Goal: Task Accomplishment & Management: Manage account settings

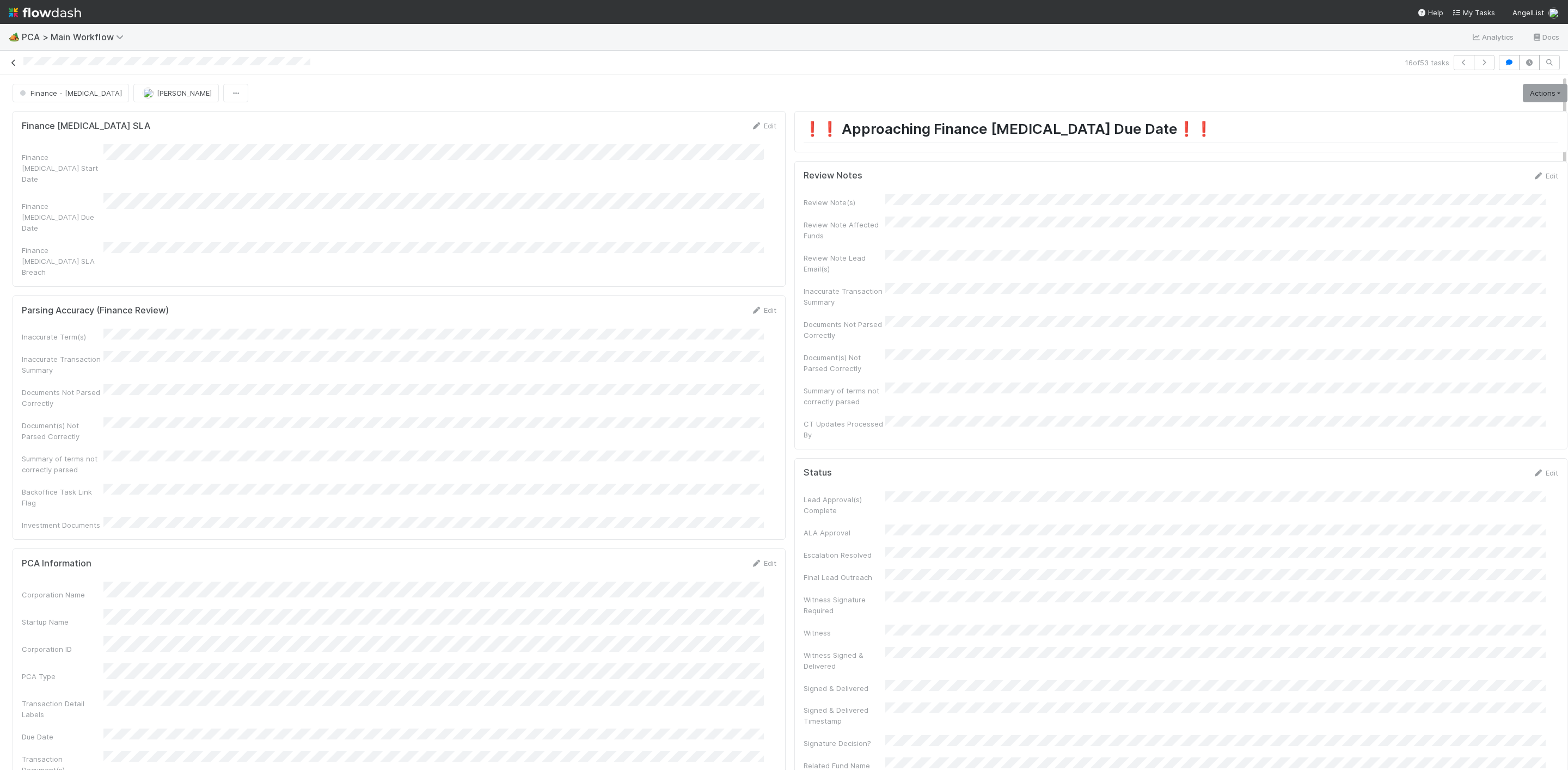
click at [12, 60] on icon at bounding box center [13, 63] width 11 height 7
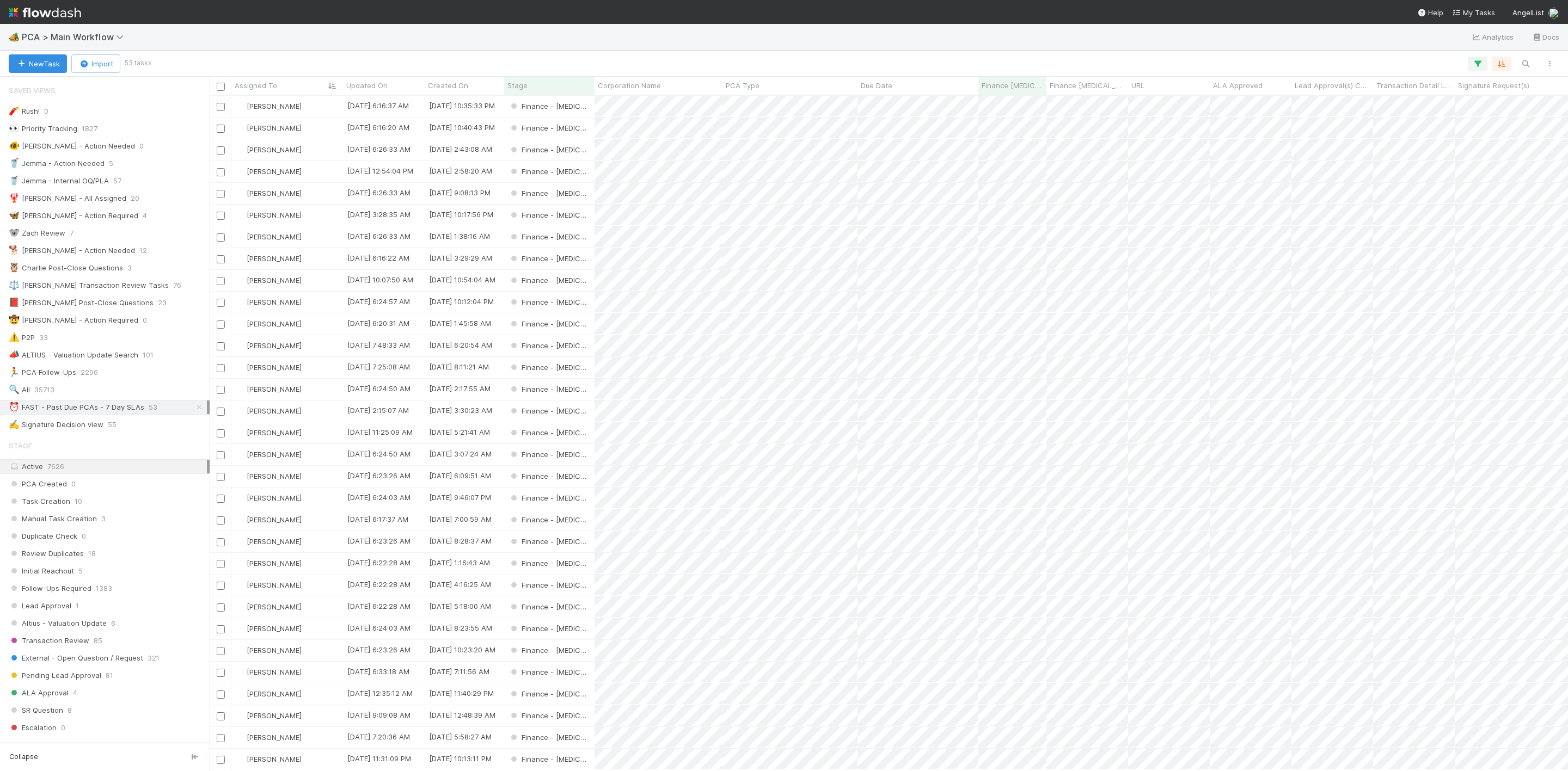
scroll to position [13, 13]
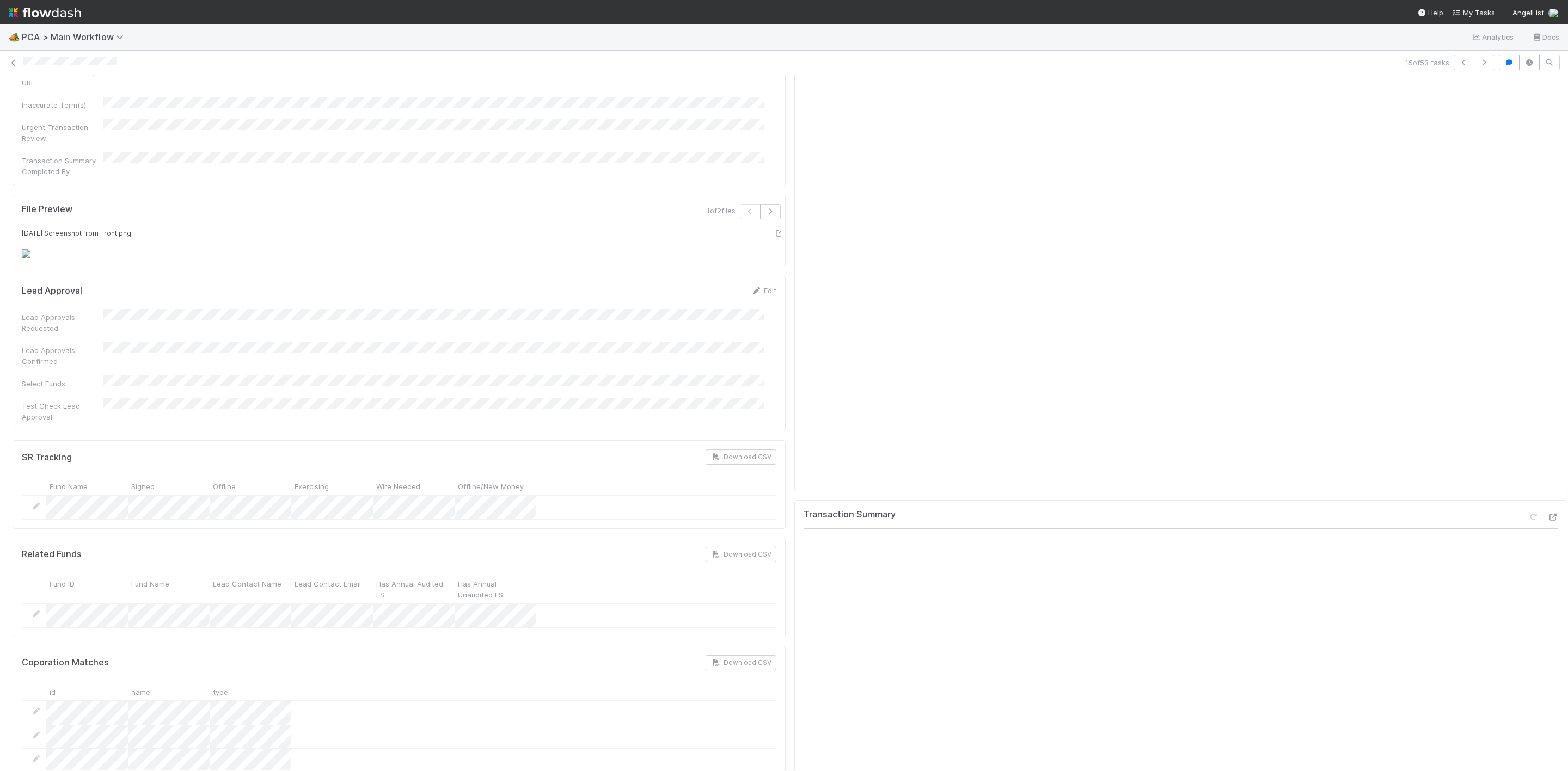
scroll to position [1143, 0]
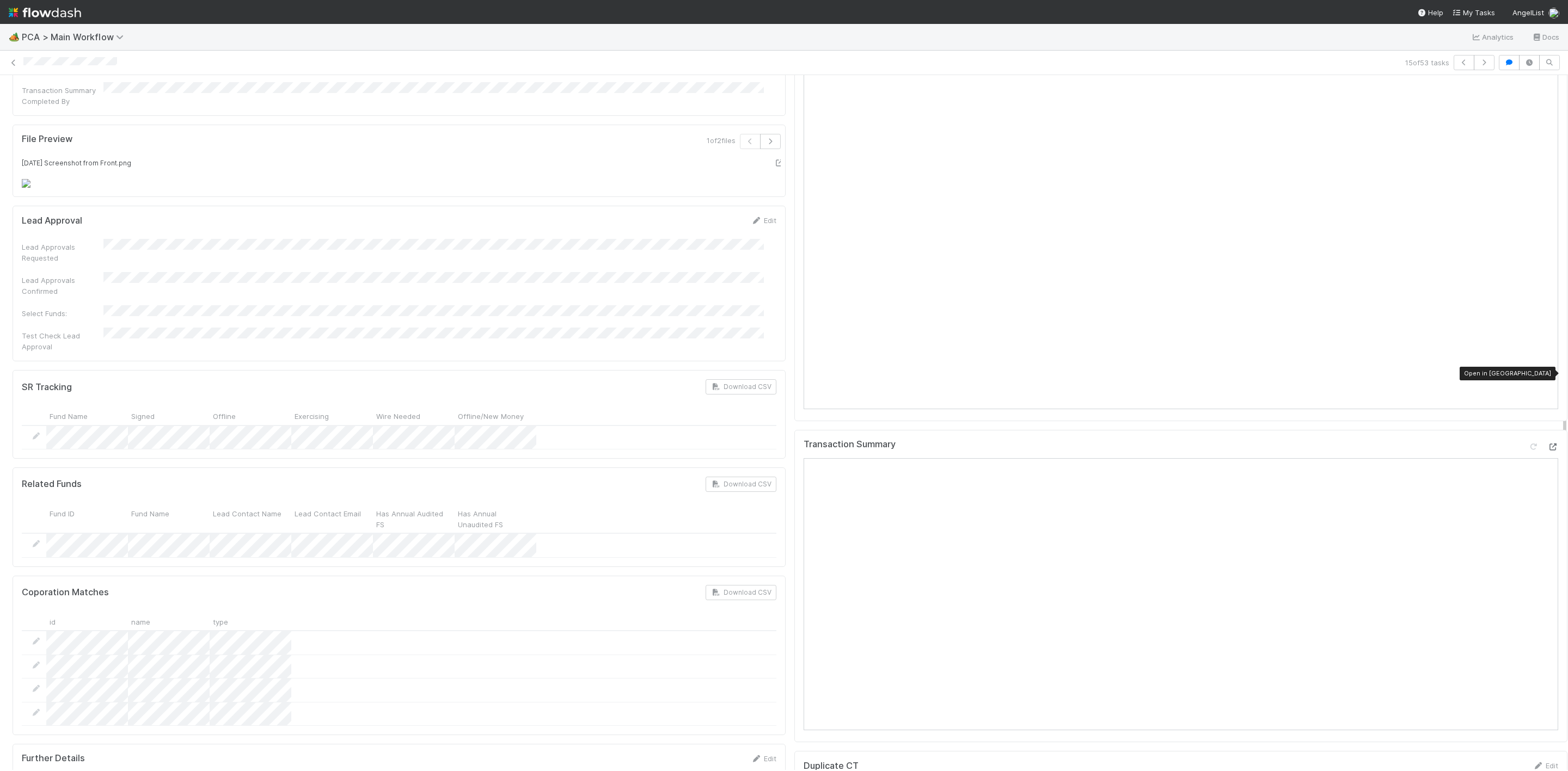
click at [1547, 443] on icon at bounding box center [1552, 447] width 11 height 7
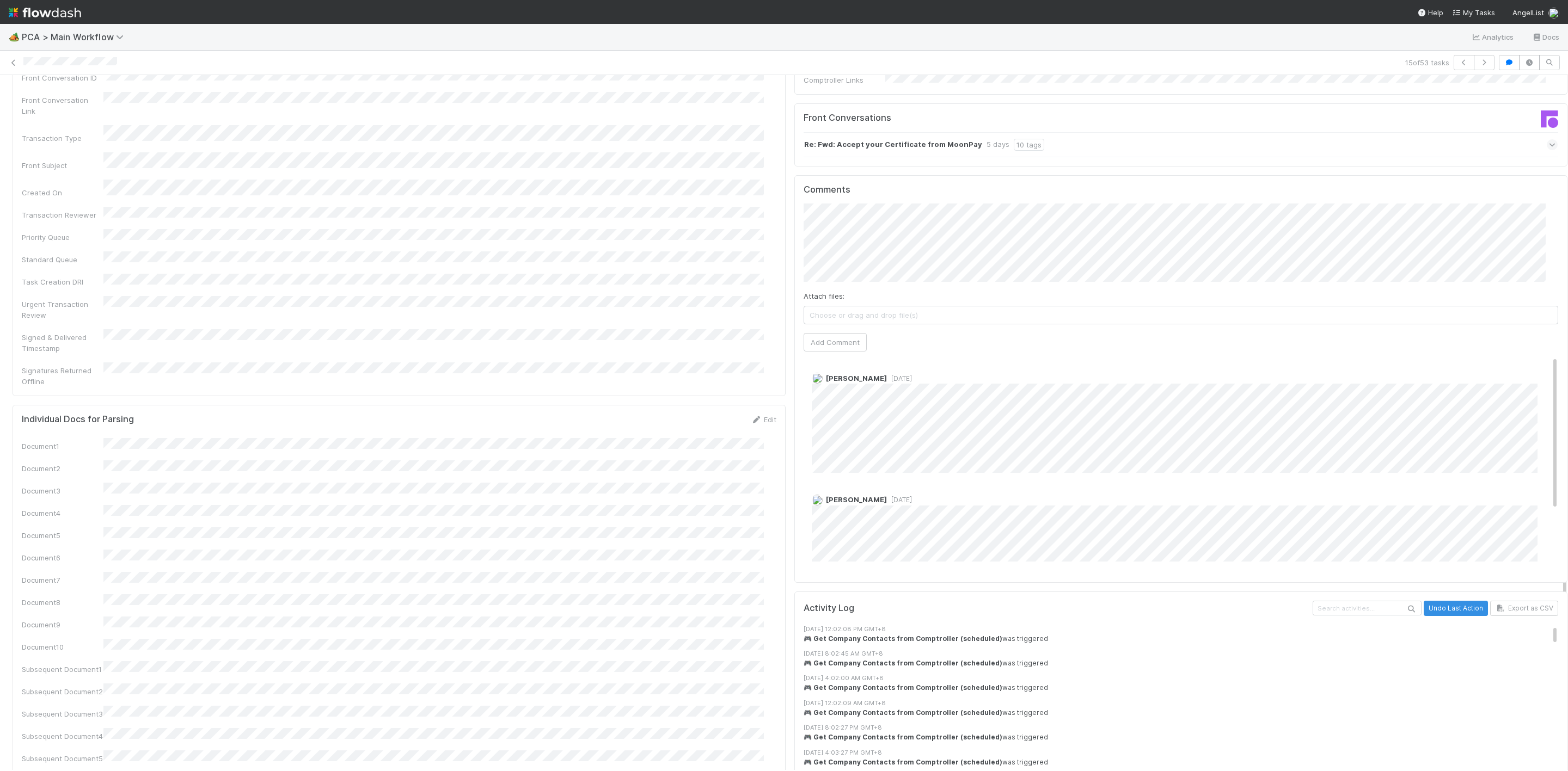
scroll to position [1714, 0]
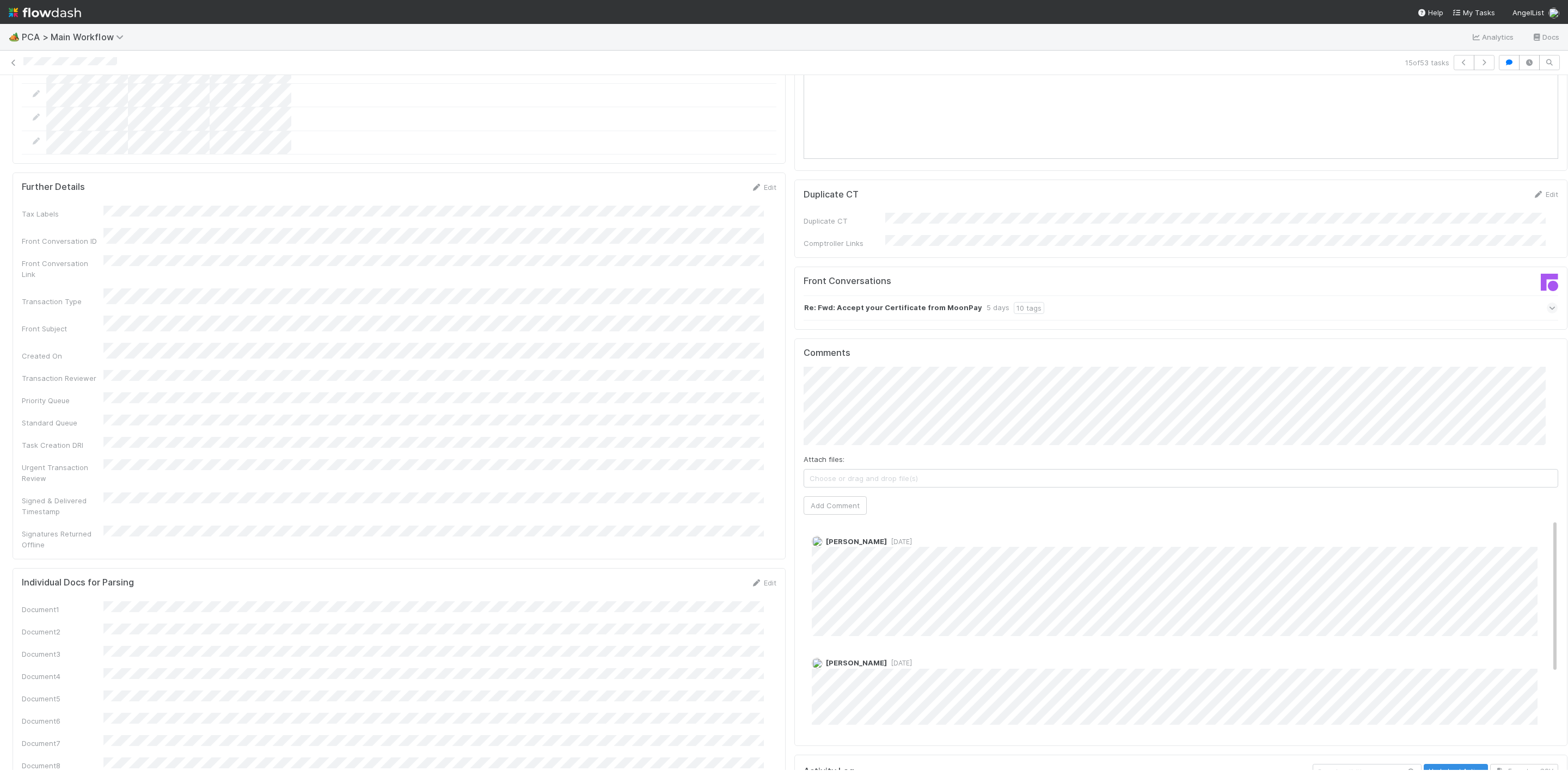
click at [794, 356] on div "Comments Attach files: Choose or drag and drop file(s) Add Comment [PERSON_NAME…" at bounding box center [1180, 542] width 773 height 408
click at [823, 496] on button "Add Comment" at bounding box center [835, 505] width 63 height 18
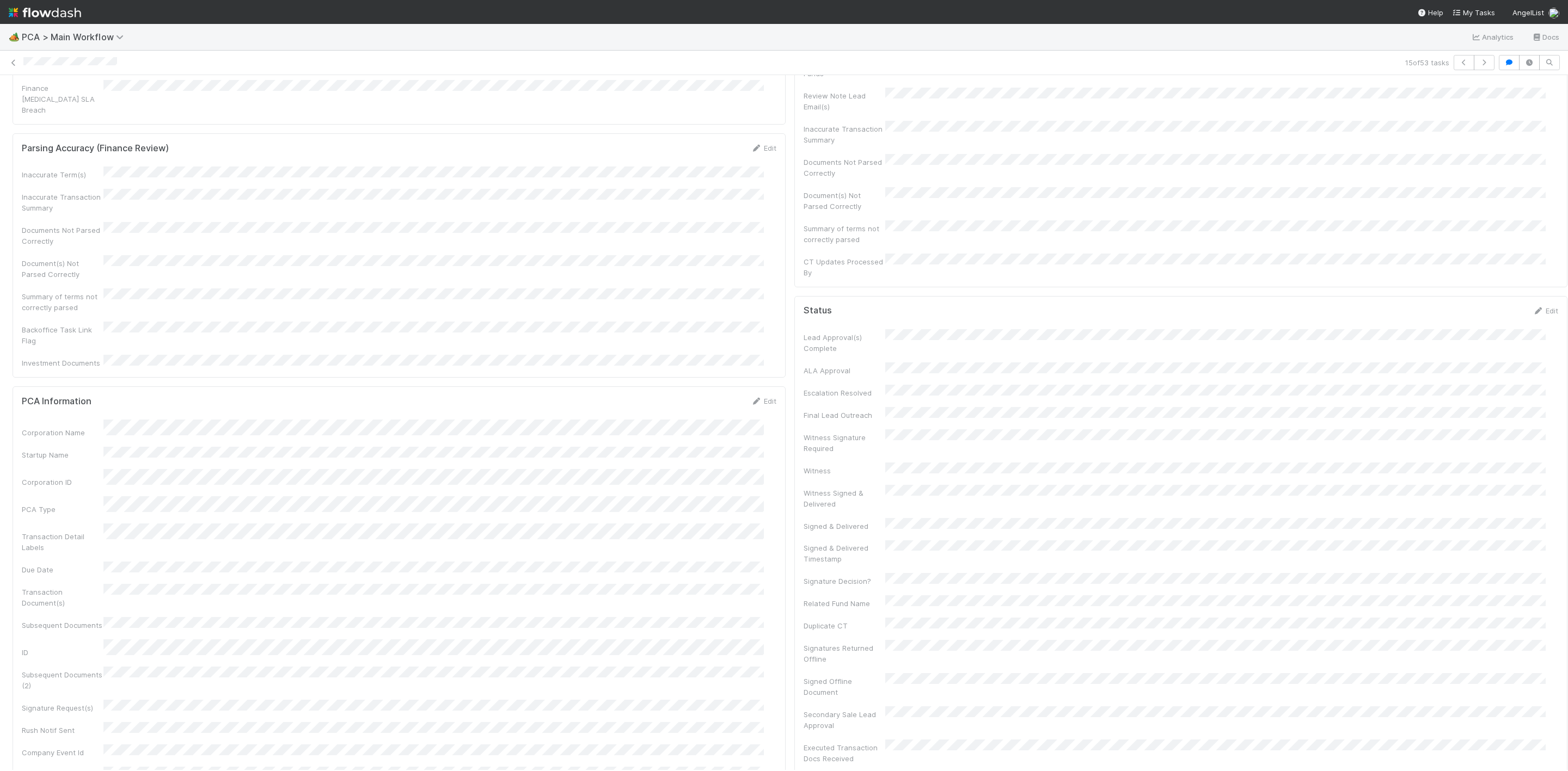
scroll to position [0, 0]
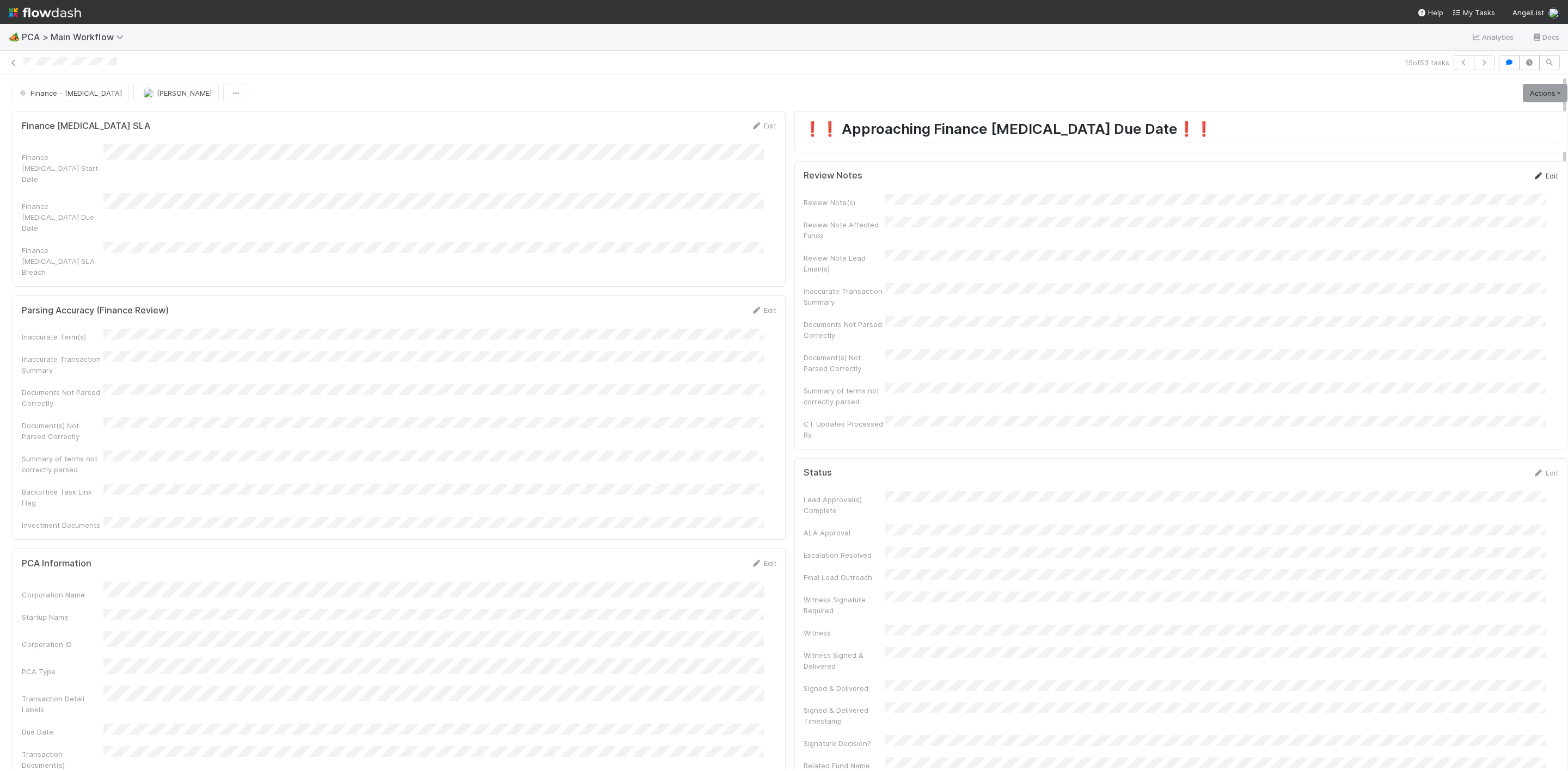
click at [1532, 178] on link "Edit" at bounding box center [1545, 176] width 26 height 8
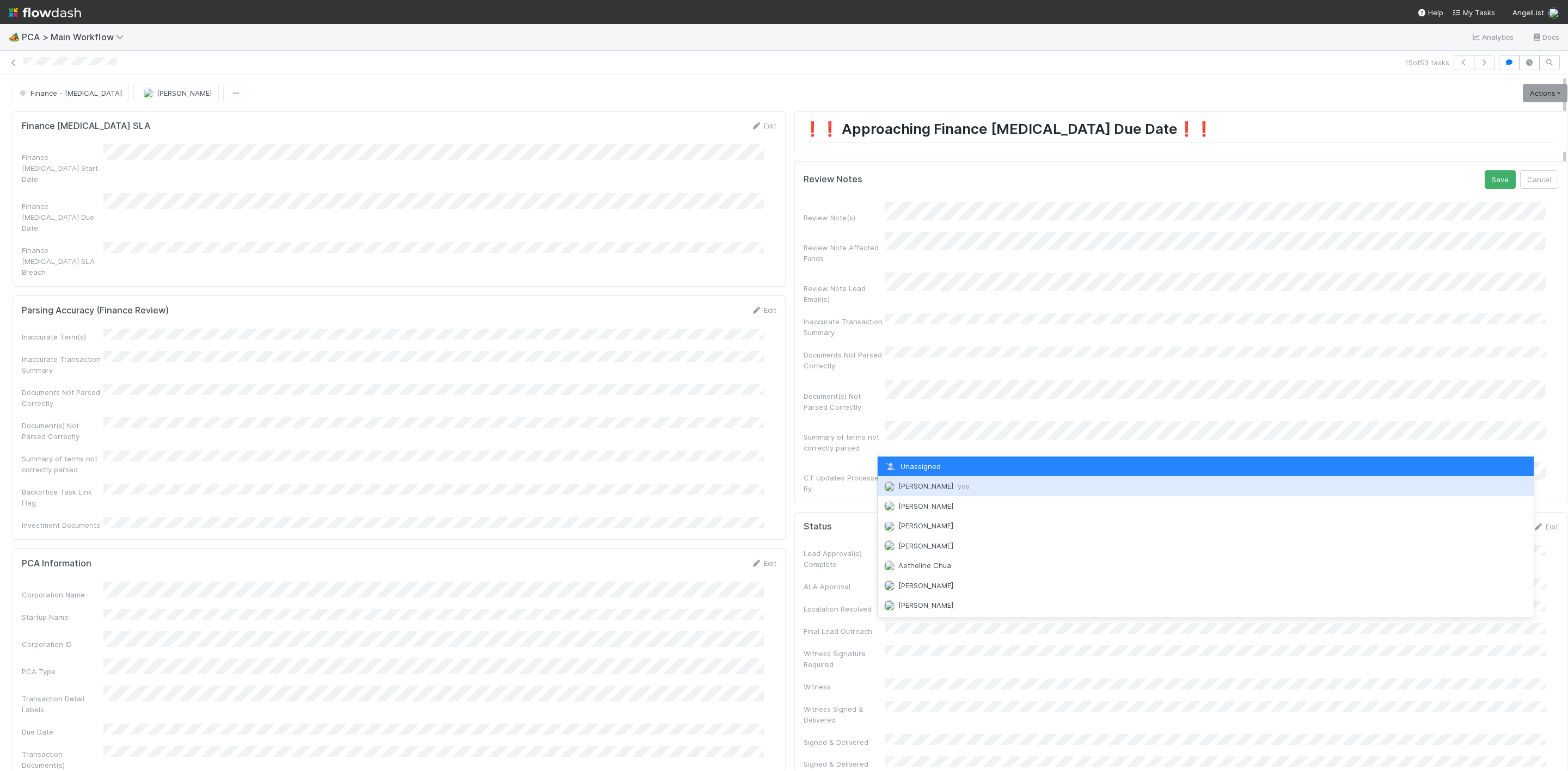
click at [912, 482] on span "[PERSON_NAME] you" at bounding box center [933, 486] width 71 height 8
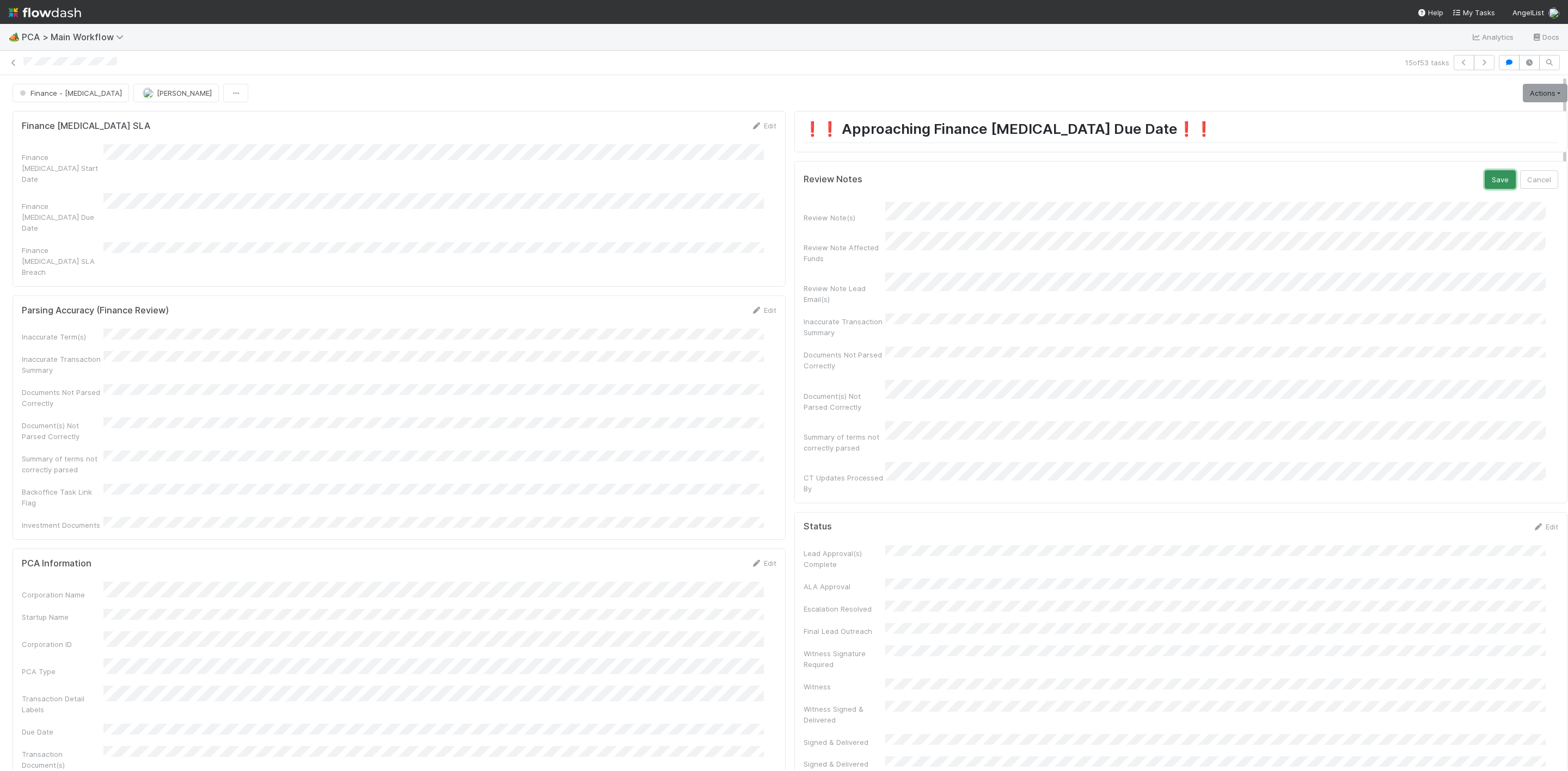
click at [1485, 180] on button "Save" at bounding box center [1500, 179] width 31 height 18
click at [1524, 90] on link "Actions" at bounding box center [1545, 93] width 45 height 18
click at [1470, 146] on button "Move to Finance Review" at bounding box center [1481, 147] width 176 height 15
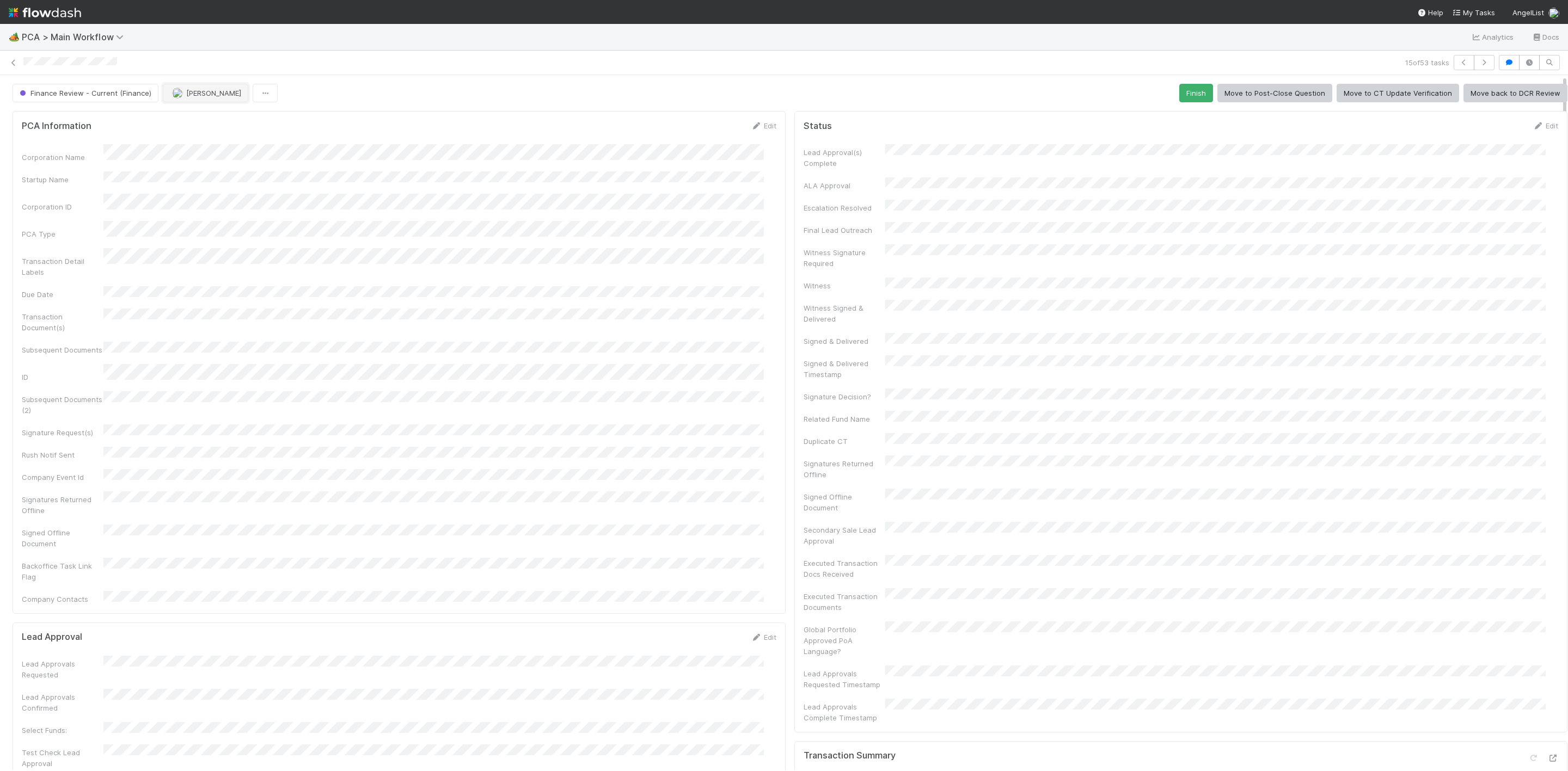
click at [197, 102] on button "[PERSON_NAME]" at bounding box center [205, 93] width 85 height 18
click at [208, 124] on span "[PERSON_NAME]" at bounding box center [205, 122] width 55 height 8
click at [15, 60] on icon at bounding box center [13, 63] width 11 height 7
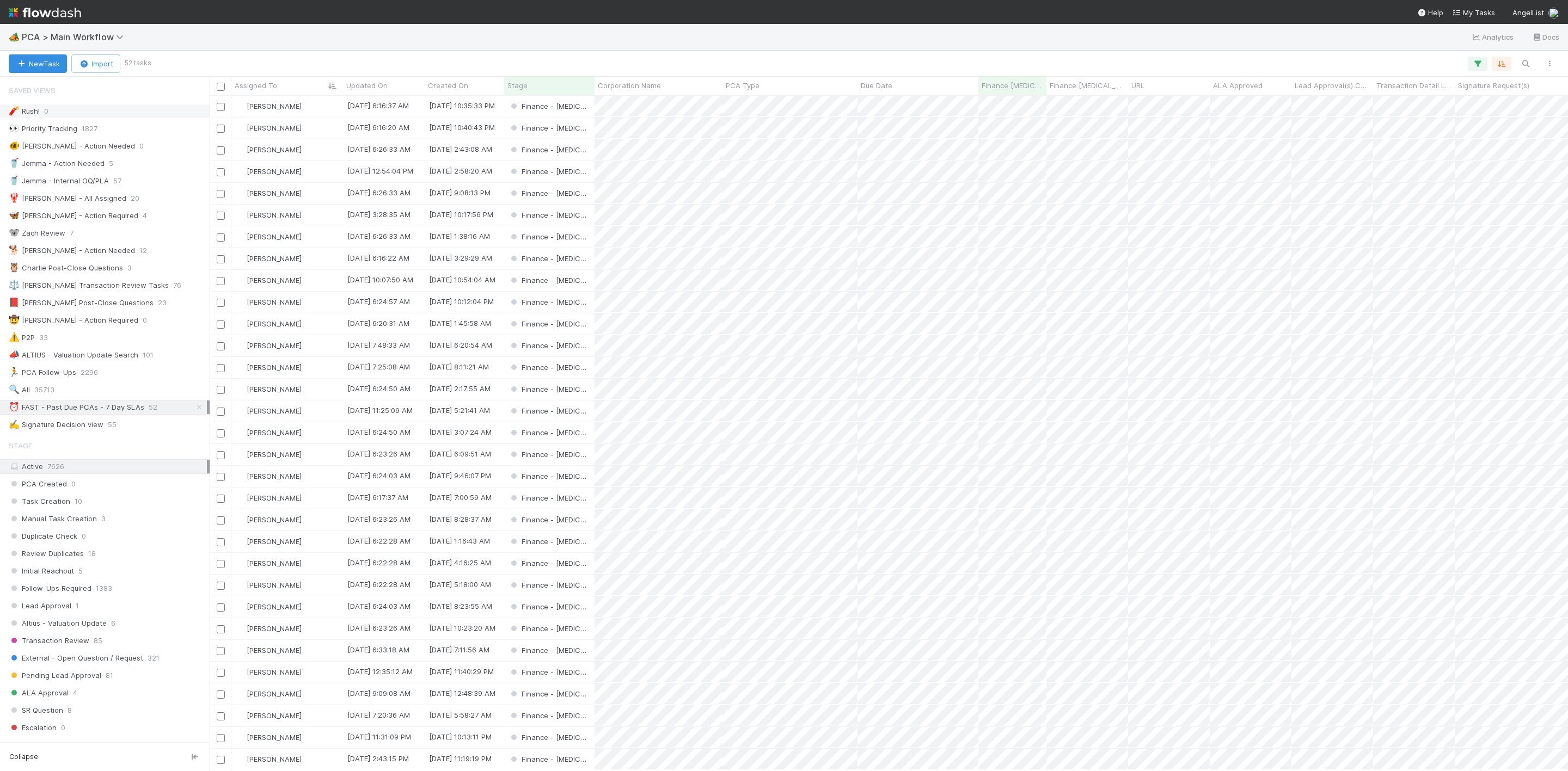
scroll to position [662, 1346]
click at [317, 383] on div "[PERSON_NAME]" at bounding box center [287, 388] width 112 height 21
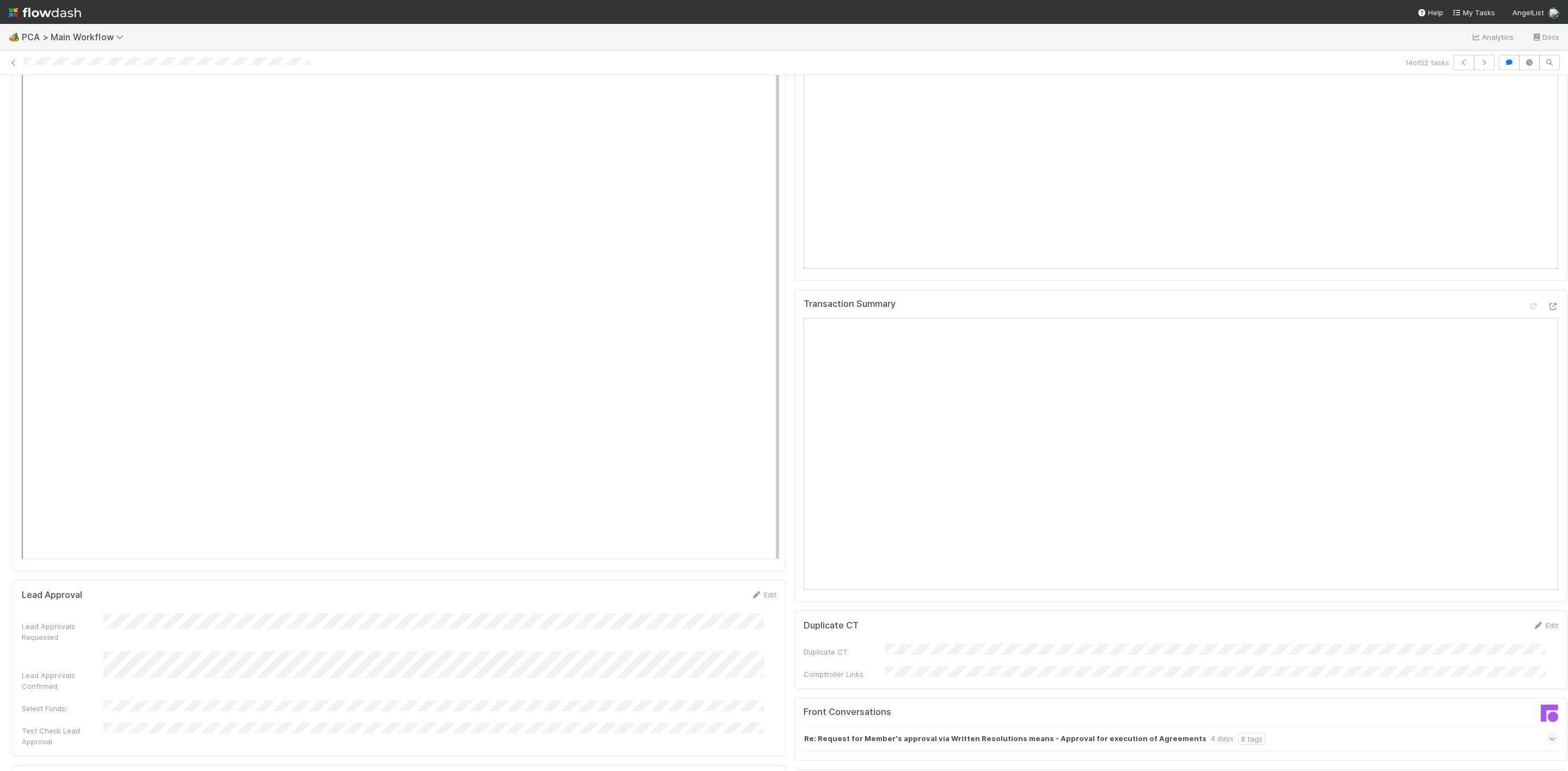
scroll to position [1224, 0]
click at [1547, 382] on icon at bounding box center [1552, 385] width 11 height 7
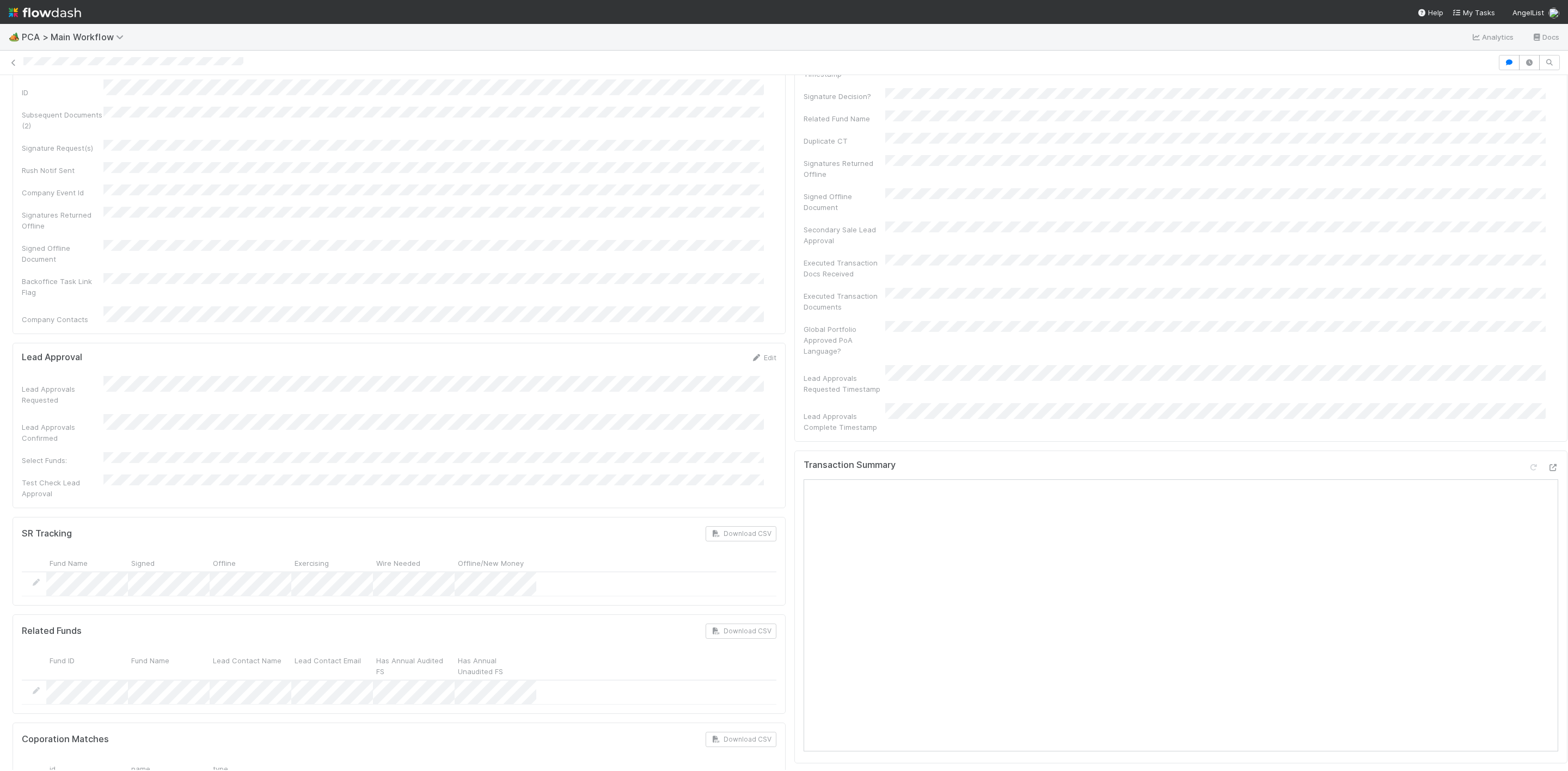
scroll to position [489, 0]
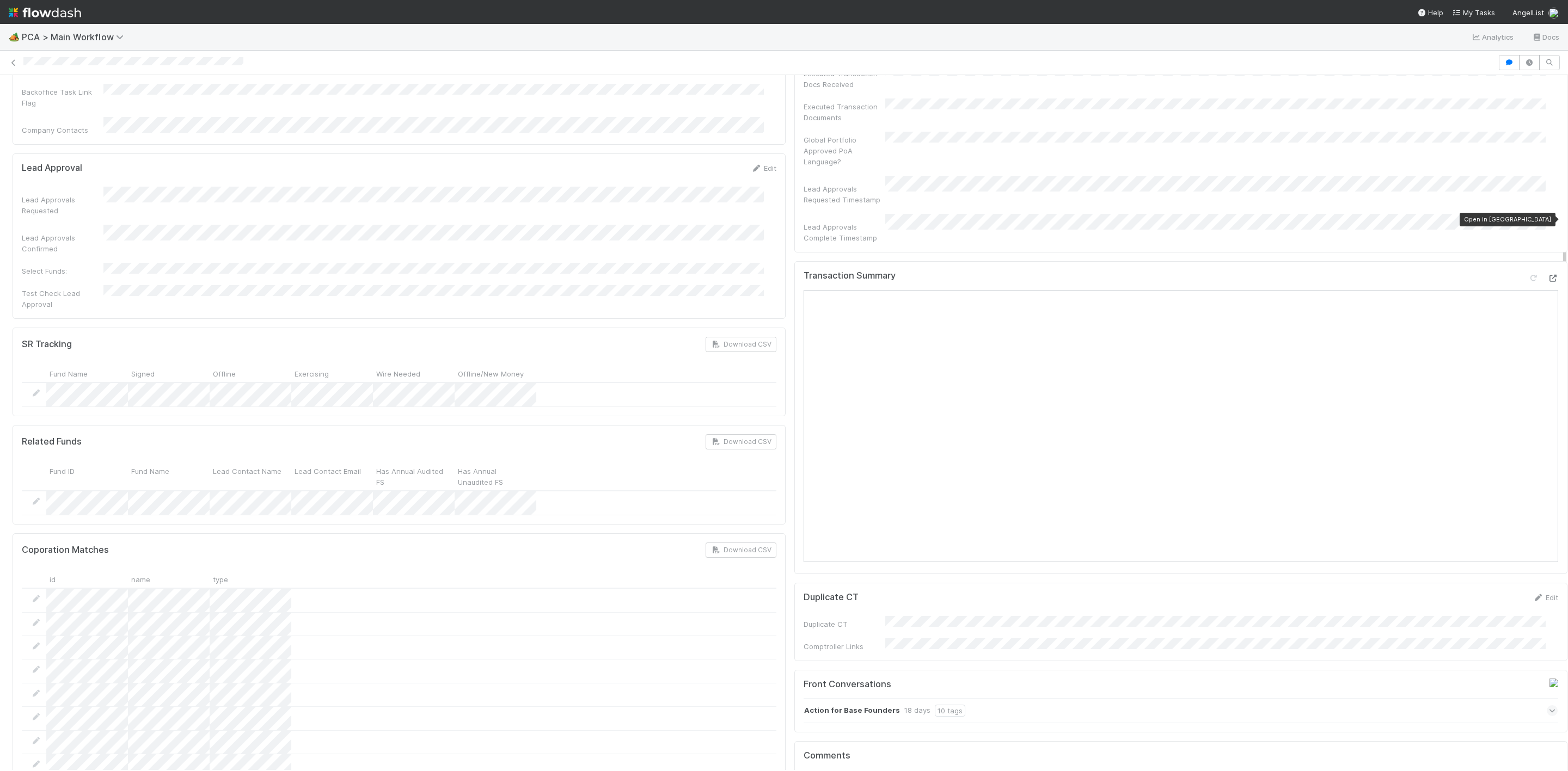
click at [1547, 275] on icon at bounding box center [1552, 278] width 11 height 7
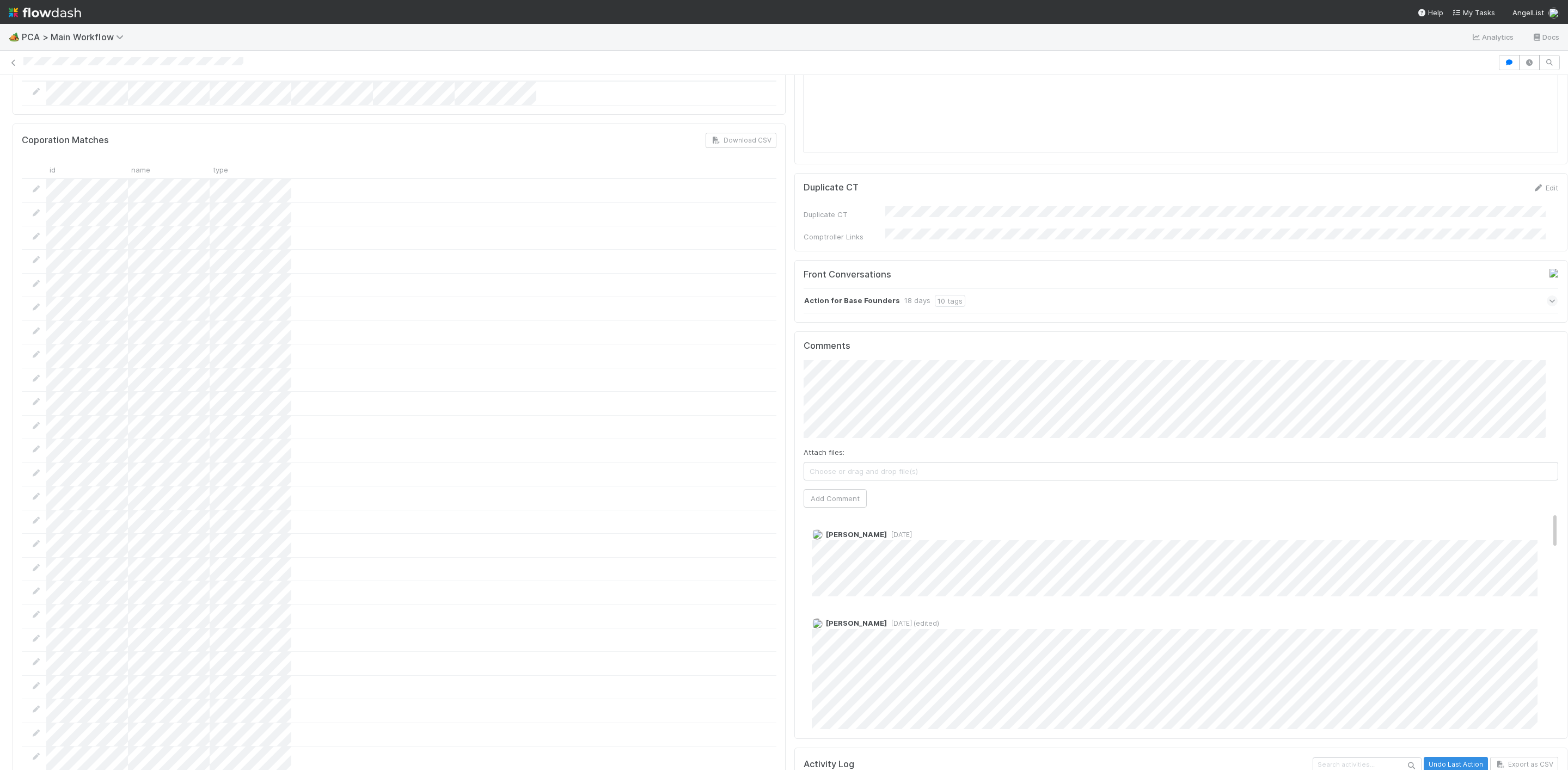
scroll to position [898, 0]
